Goal: Task Accomplishment & Management: Manage account settings

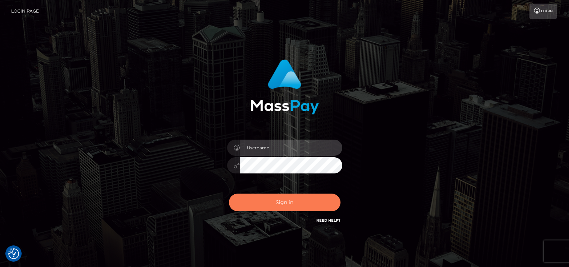
type input "[DOMAIN_NAME]"
click at [276, 202] on button "Sign in" at bounding box center [285, 203] width 112 height 18
type input "[DOMAIN_NAME]"
click at [270, 211] on button "Sign in" at bounding box center [285, 203] width 112 height 18
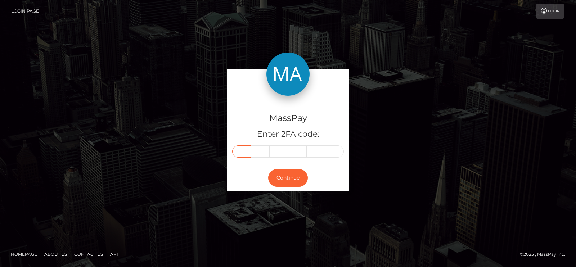
click at [240, 152] on input "text" at bounding box center [241, 151] width 19 height 12
paste input "5"
type input "5"
type input "9"
type input "1"
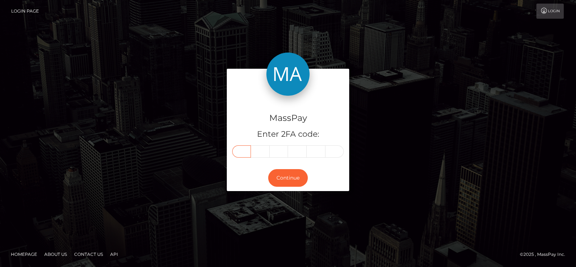
type input "3"
type input "1"
type input "2"
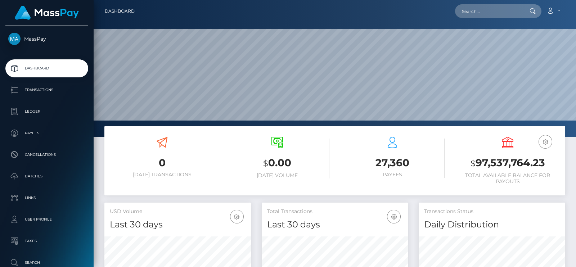
scroll to position [127, 146]
click at [501, 5] on input "text" at bounding box center [489, 11] width 68 height 14
paste input "studio_prada@yahoo.com"
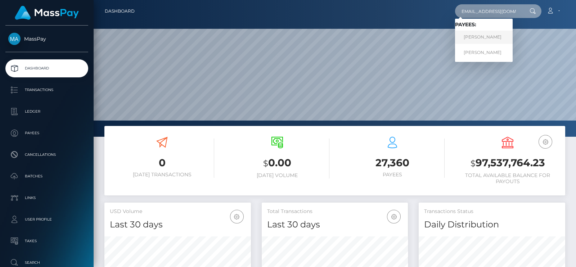
type input "studio_prada@yahoo.com"
click at [464, 40] on link "[PERSON_NAME]" at bounding box center [484, 37] width 58 height 13
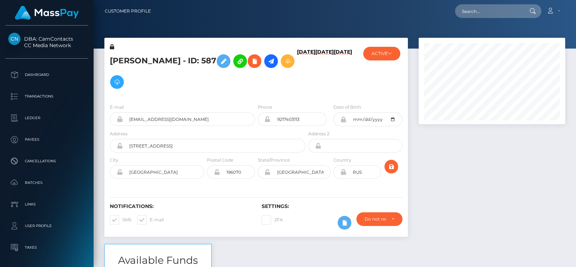
scroll to position [86, 146]
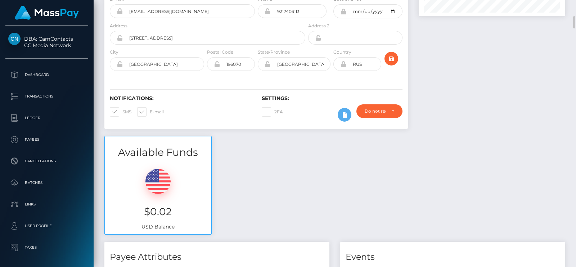
scroll to position [151, 0]
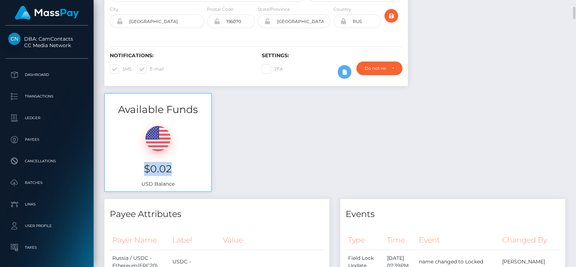
drag, startPoint x: 172, startPoint y: 170, endPoint x: 143, endPoint y: 169, distance: 28.8
click at [143, 169] on h3 "$0.02" at bounding box center [158, 169] width 96 height 14
copy h3 "$0.02"
click at [384, 153] on div "Available Funds $0.02 USD Balance" at bounding box center [335, 146] width 472 height 106
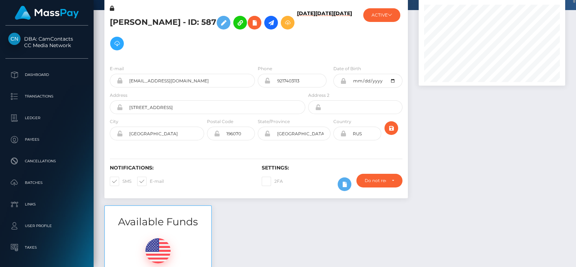
scroll to position [24, 0]
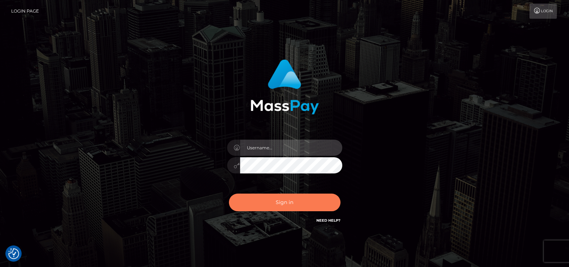
type input "pk.es"
click at [289, 204] on button "Sign in" at bounding box center [285, 203] width 112 height 18
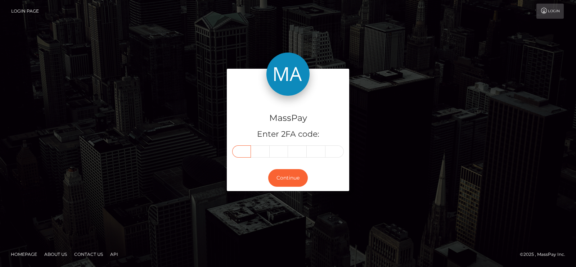
paste input "8"
type input "8"
type input "1"
type input "7"
type input "6"
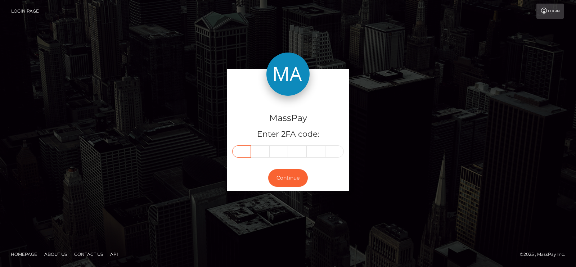
type input "9"
click at [262, 161] on div "MassPay Enter 2FA code: 8 1 7 6 9 9 817699" at bounding box center [288, 130] width 122 height 69
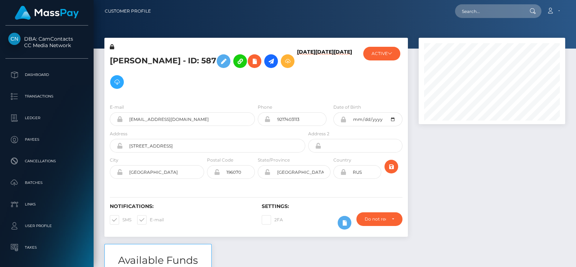
scroll to position [86, 146]
click at [496, 12] on input "text" at bounding box center [489, 11] width 68 height 14
paste input "[EMAIL_ADDRESS][DOMAIN_NAME]"
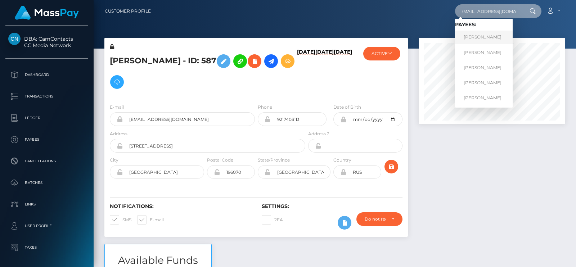
type input "[EMAIL_ADDRESS][DOMAIN_NAME]"
click at [468, 37] on link "IRINA IGOREVNA CHERNETA" at bounding box center [484, 37] width 58 height 13
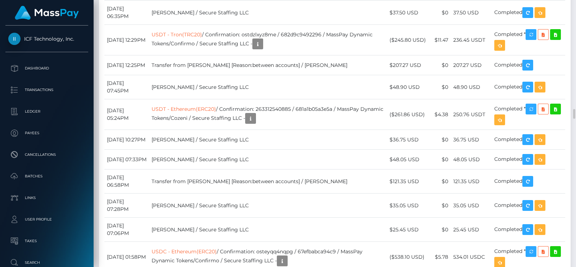
scroll to position [2919, 0]
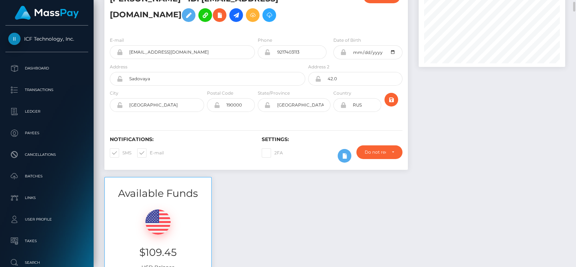
scroll to position [57, 0]
click at [240, 14] on icon at bounding box center [236, 15] width 9 height 9
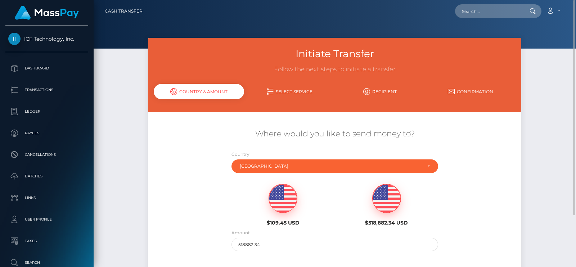
click at [284, 198] on img at bounding box center [283, 198] width 28 height 29
type input "109.45"
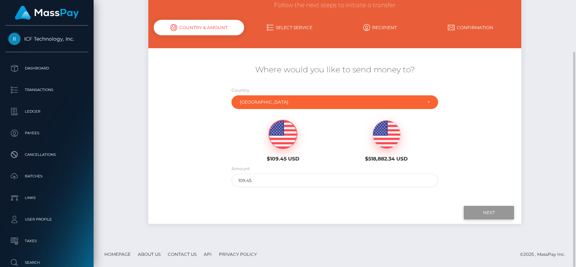
click at [495, 207] on input "Next" at bounding box center [489, 213] width 50 height 14
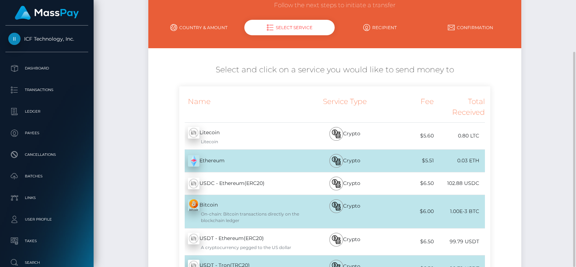
click at [295, 94] on div "Name" at bounding box center [242, 107] width 127 height 31
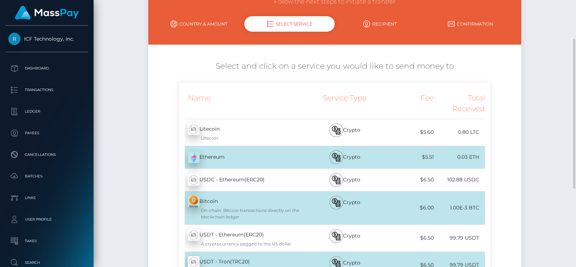
scroll to position [65, 0]
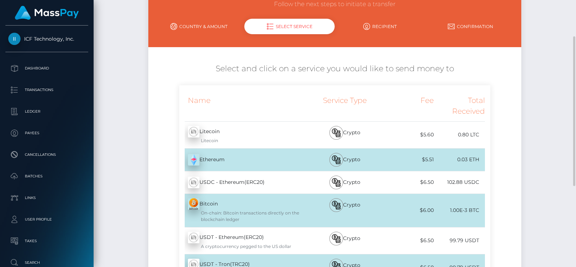
click at [378, 26] on link "Recipient" at bounding box center [380, 26] width 91 height 13
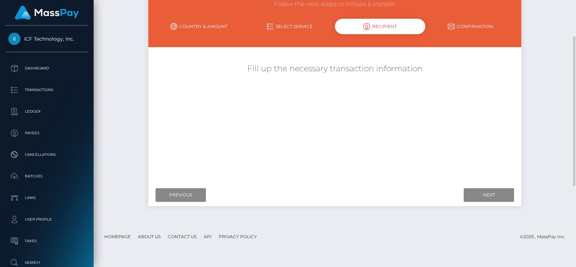
click at [305, 22] on link "Select Service" at bounding box center [289, 26] width 91 height 13
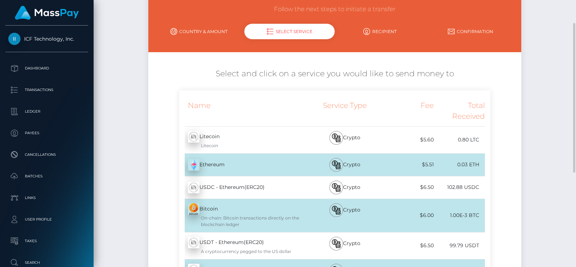
scroll to position [0, 0]
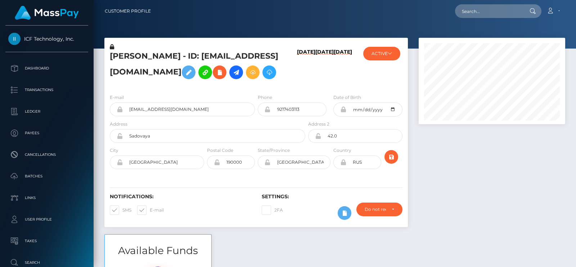
scroll to position [86, 146]
click at [490, 12] on input "text" at bounding box center [489, 11] width 68 height 14
paste input "inkkarma1@gmail.com"
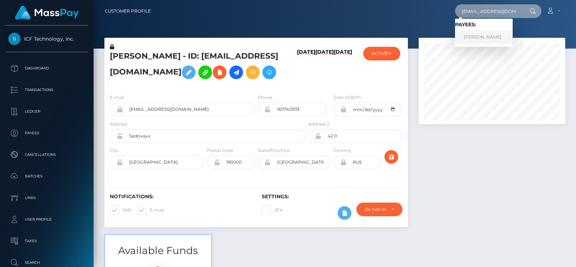
type input "inkkarma1@gmail.com"
click at [477, 38] on link "Kimberly Sabean" at bounding box center [484, 37] width 58 height 13
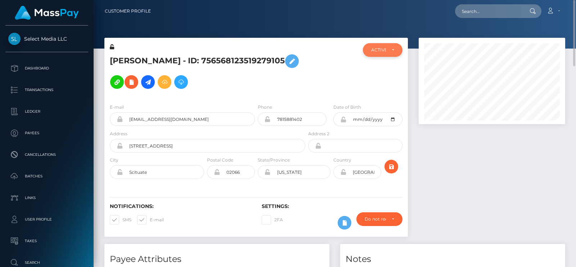
click at [396, 50] on div "ACTIVE" at bounding box center [383, 50] width 40 height 14
click at [330, 89] on div at bounding box center [332, 70] width 51 height 55
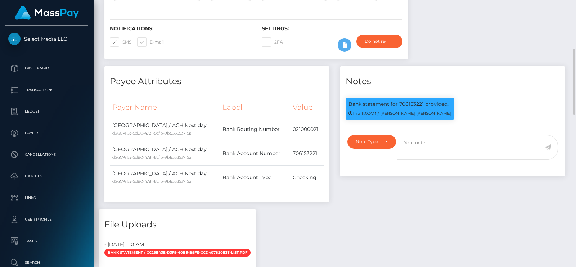
scroll to position [181, 0]
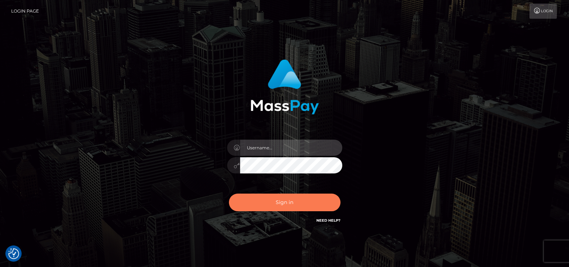
type input "[DOMAIN_NAME]"
click at [275, 206] on button "Sign in" at bounding box center [285, 203] width 112 height 18
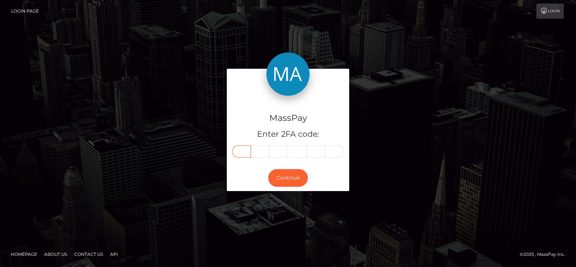
click at [240, 147] on input "text" at bounding box center [241, 151] width 19 height 12
paste input "3"
type input "3"
type input "4"
type input "3"
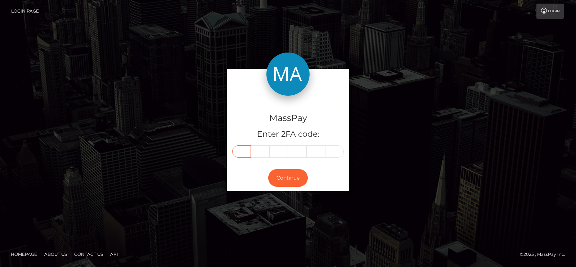
type input "2"
type input "9"
type input "4"
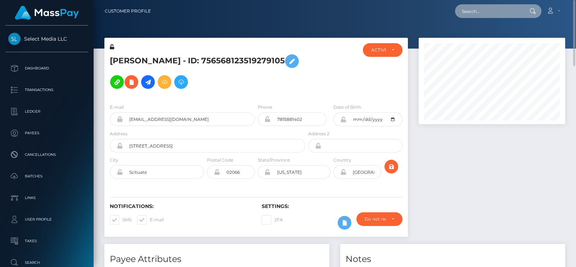
click at [465, 13] on input "text" at bounding box center [489, 11] width 68 height 14
paste input "ccherneta.irina@gmail.com"
click at [142, 23] on div at bounding box center [335, 24] width 482 height 49
click at [474, 18] on div "ccherneta.irina@gmail.com Loading... Loading... Account Edit Profile" at bounding box center [361, 11] width 408 height 15
click at [489, 9] on input "ccherneta.irina@gmail.com" at bounding box center [489, 11] width 68 height 14
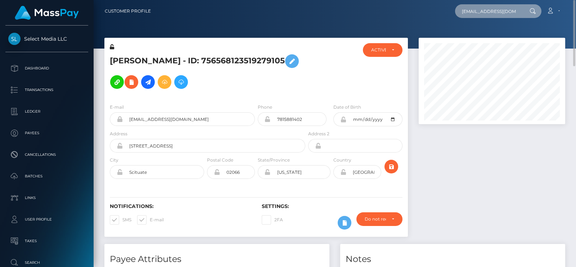
click at [489, 9] on input "ccherneta.irina@gmail.com" at bounding box center [489, 11] width 68 height 14
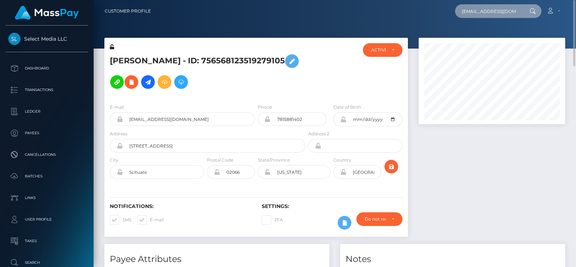
click at [489, 9] on input "ccherneta.irina@gmail.com" at bounding box center [489, 11] width 68 height 14
paste input "studio_prada@yahoo"
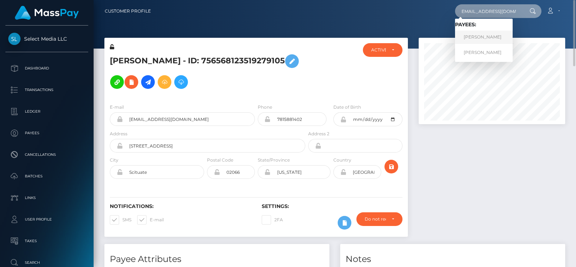
type input "studio_prada@yahoo.com"
click at [469, 42] on link "[PERSON_NAME]" at bounding box center [484, 37] width 58 height 13
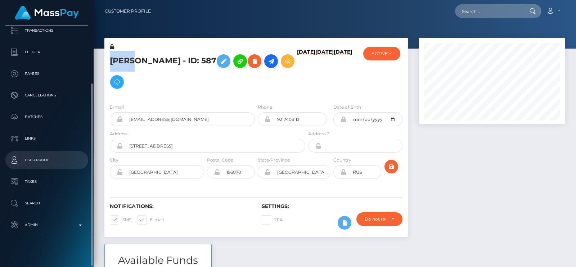
scroll to position [70, 0]
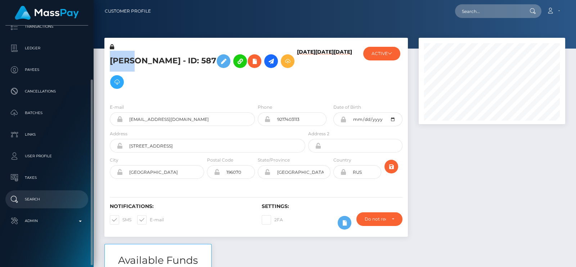
click at [34, 197] on p "Search" at bounding box center [46, 199] width 77 height 11
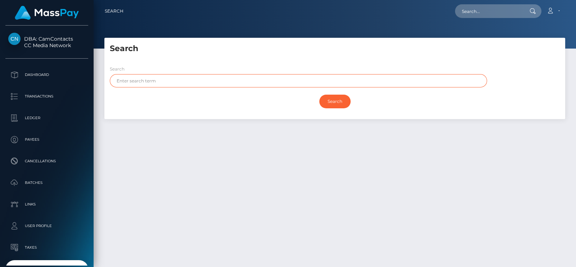
click at [173, 83] on input "text" at bounding box center [298, 80] width 377 height 13
paste input "[PERSON_NAME]"
click at [319, 95] on input "Search" at bounding box center [334, 102] width 31 height 14
type input "[PERSON_NAME]"
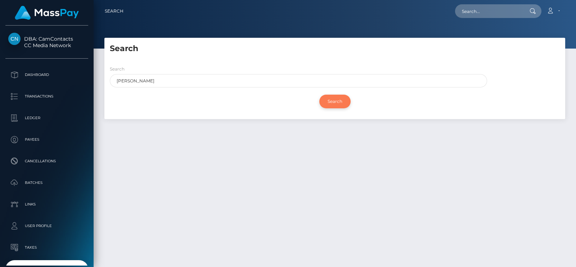
click at [339, 98] on input "Search" at bounding box center [334, 102] width 31 height 14
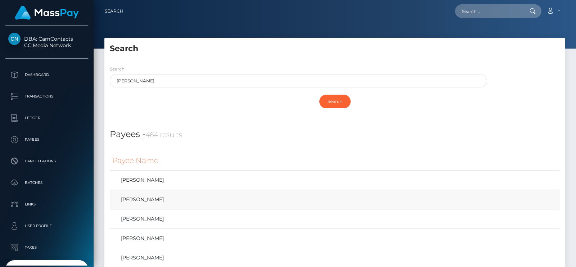
click at [184, 207] on td "[PERSON_NAME]" at bounding box center [335, 199] width 450 height 19
click at [190, 202] on link "[PERSON_NAME]" at bounding box center [334, 199] width 445 height 10
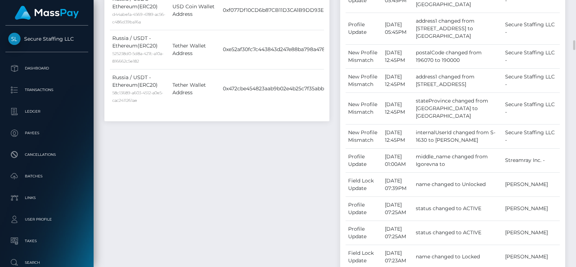
scroll to position [1149, 0]
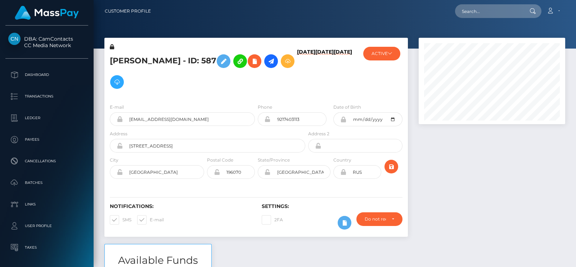
scroll to position [86, 146]
click at [483, 14] on input "text" at bounding box center [489, 11] width 68 height 14
paste input "[EMAIL_ADDRESS][DOMAIN_NAME]"
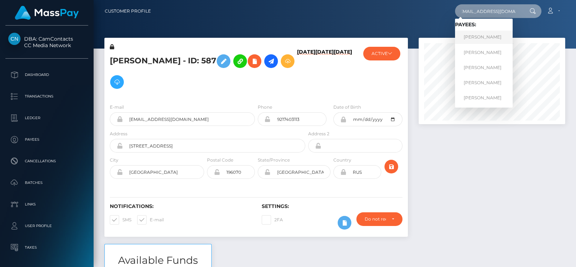
type input "[EMAIL_ADDRESS][DOMAIN_NAME]"
click at [481, 33] on link "IRINA IGOREVNA CHERNETA" at bounding box center [484, 37] width 58 height 13
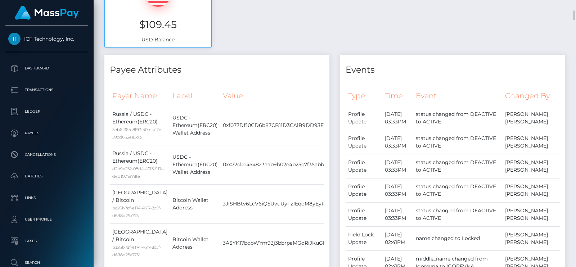
scroll to position [317, 0]
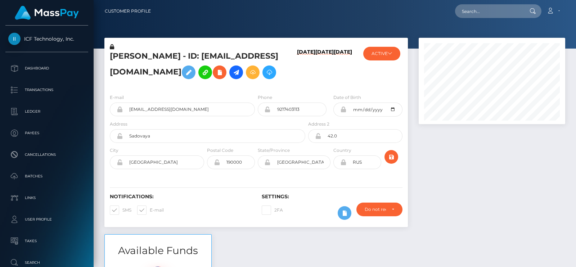
scroll to position [86, 146]
click at [489, 156] on div at bounding box center [491, 136] width 157 height 197
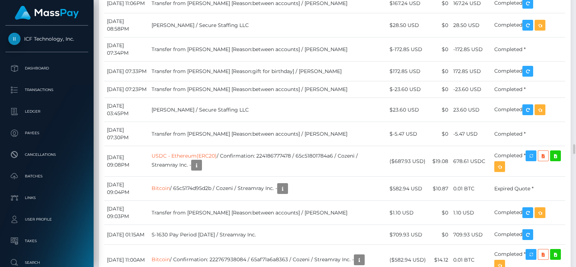
scroll to position [3928, 0]
